Goal: Understand process/instructions: Learn how to perform a task or action

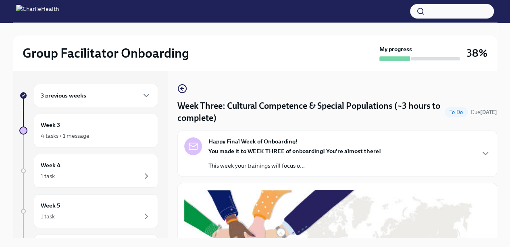
scroll to position [25, 0]
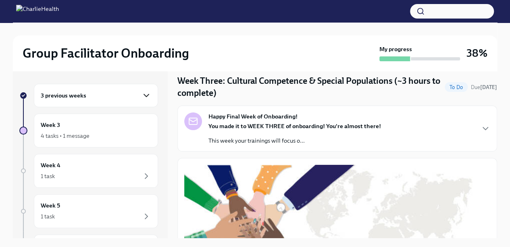
click at [142, 94] on icon "button" at bounding box center [147, 96] width 10 height 10
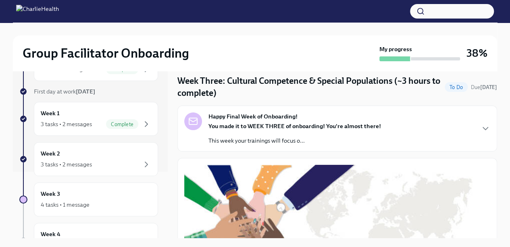
scroll to position [82, 0]
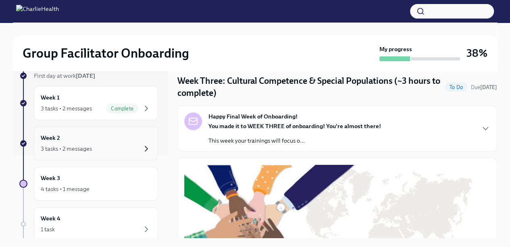
click at [142, 152] on icon "button" at bounding box center [147, 149] width 10 height 10
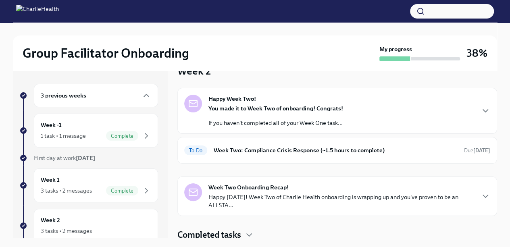
scroll to position [22, 0]
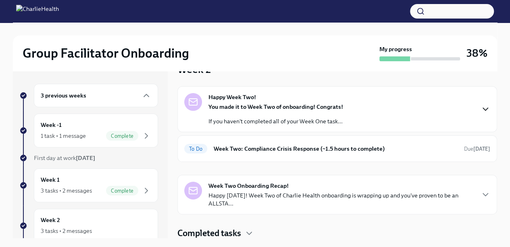
click at [481, 105] on icon "button" at bounding box center [486, 109] width 10 height 10
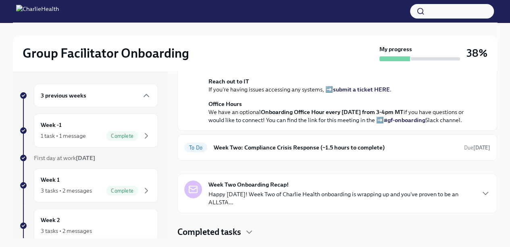
scroll to position [279, 0]
click at [370, 142] on div "To Do Week Two: Compliance Crisis Response (~1.5 hours to complete) Due [DATE]" at bounding box center [337, 147] width 306 height 13
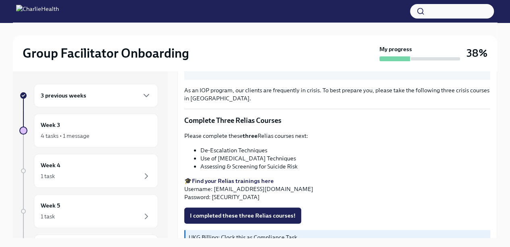
scroll to position [323, 0]
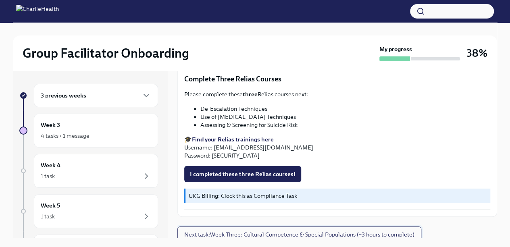
click at [313, 231] on span "Next task : Week Three: Cultural Competence & Special Populations (~3 hours to …" at bounding box center [299, 235] width 230 height 8
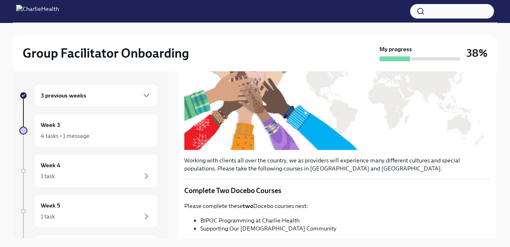
scroll to position [173, 0]
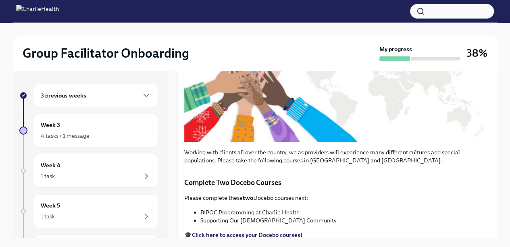
click at [264, 231] on strong "Click here to access your Docebo courses!" at bounding box center [247, 234] width 110 height 7
